Goal: Information Seeking & Learning: Learn about a topic

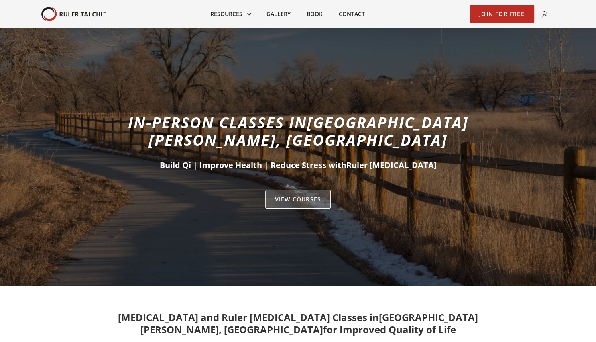
click at [295, 190] on link "VIEW Courses" at bounding box center [297, 199] width 65 height 18
click at [306, 190] on link "VIEW Courses" at bounding box center [297, 199] width 65 height 18
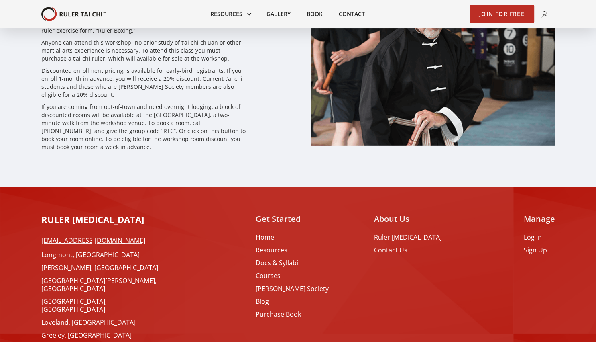
scroll to position [2349, 0]
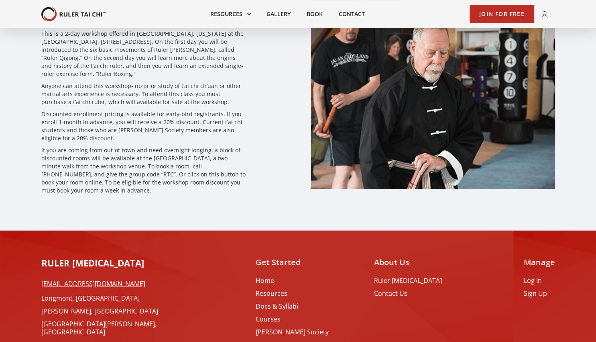
scroll to position [2391, 0]
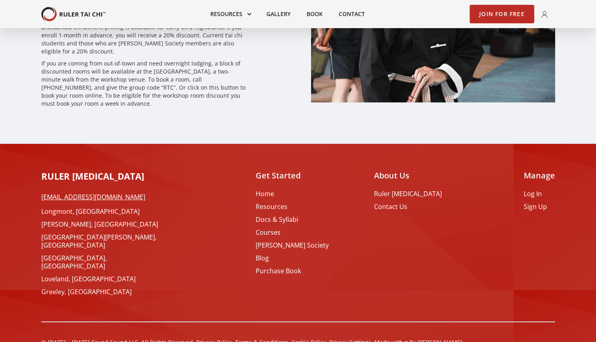
click at [72, 234] on div "Longmont, CO [PERSON_NAME], CO [GEOGRAPHIC_DATA][PERSON_NAME], CO [GEOGRAPHIC_D…" at bounding box center [105, 251] width 128 height 88
click at [55, 233] on link "[GEOGRAPHIC_DATA][PERSON_NAME], [GEOGRAPHIC_DATA]" at bounding box center [105, 241] width 128 height 16
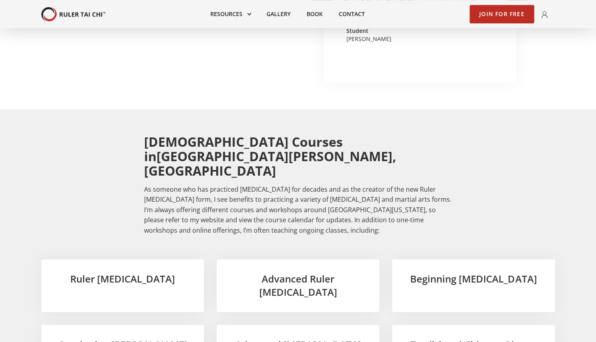
scroll to position [1157, 0]
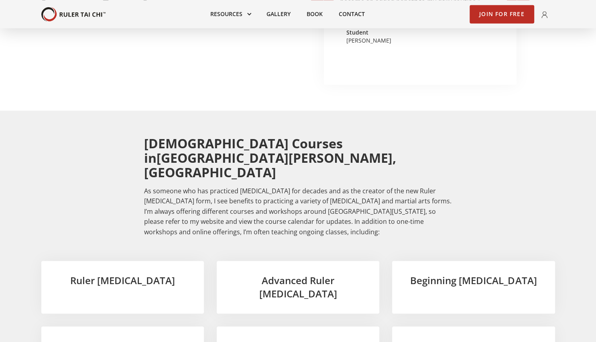
click at [495, 339] on h3 "Traditional Chinese Qigong" at bounding box center [473, 346] width 137 height 14
click at [454, 339] on h3 "Traditional Chinese Qigong" at bounding box center [473, 346] width 137 height 14
click at [436, 339] on h3 "Traditional Chinese Qigong" at bounding box center [473, 346] width 137 height 14
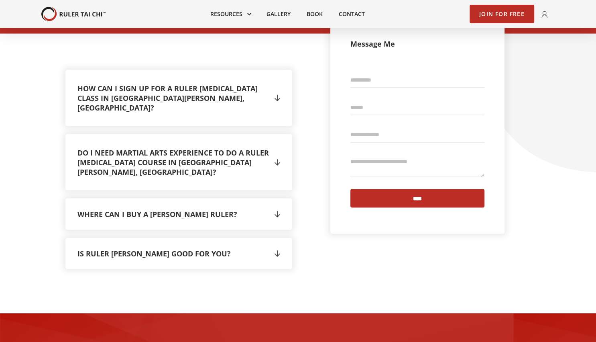
scroll to position [1668, 0]
